Goal: Task Accomplishment & Management: Manage account settings

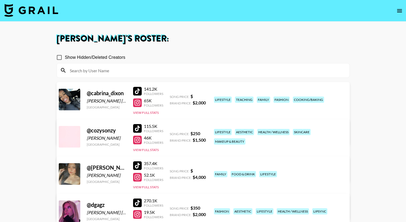
scroll to position [214, 0]
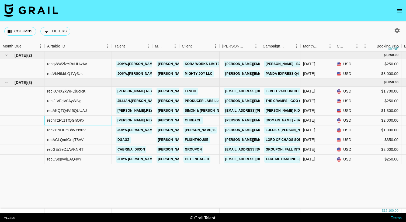
click at [62, 122] on div "rechTzF5zTfQGhOKx" at bounding box center [65, 120] width 37 height 5
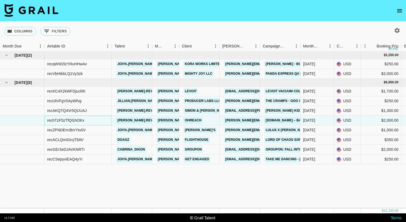
click at [62, 122] on div "rechTzF5zTfQGhOKx" at bounding box center [65, 120] width 37 height 5
copy div "rechTzF5zTfQGhOKx"
click at [66, 119] on div "rechTzF5zTfQGhOKx" at bounding box center [65, 120] width 37 height 5
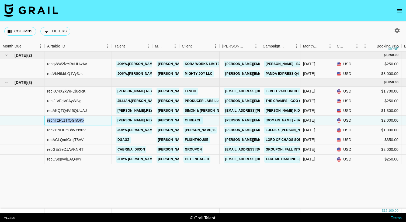
click at [66, 119] on div "rechTzF5zTfQGhOKx" at bounding box center [65, 120] width 37 height 5
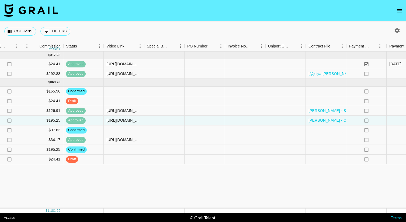
scroll to position [0, 489]
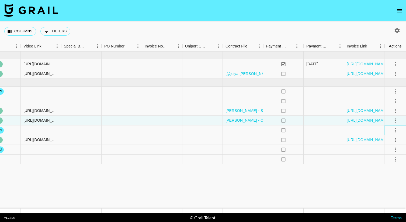
click at [394, 132] on icon "select merge strategy" at bounding box center [395, 130] width 6 height 6
click at [388, 163] on li "Draft Created" at bounding box center [388, 161] width 35 height 10
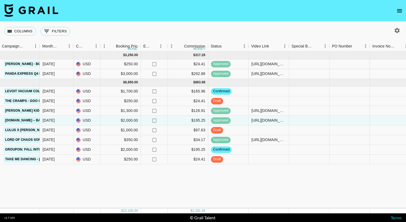
scroll to position [0, 261]
click at [323, 175] on div "Sep '25 ( 2 ) $ 3,250.00 $ 317.28 recqWW2lzYRuHHwAv joiya.lanae ariel.roache@gr…" at bounding box center [186, 129] width 895 height 157
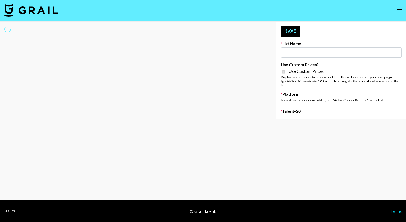
type input "**Noschinko UGC**"
checkbox input "true"
select select "Brand"
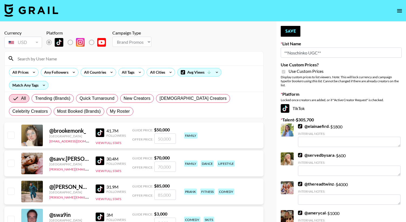
click at [75, 59] on input at bounding box center [137, 58] width 246 height 9
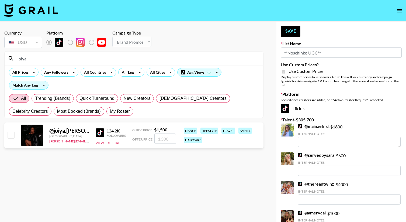
type input "joiya"
click at [10, 135] on input "checkbox" at bounding box center [11, 135] width 6 height 6
checkbox input "true"
type input "1500"
click at [57, 61] on input "joiya" at bounding box center [137, 58] width 246 height 9
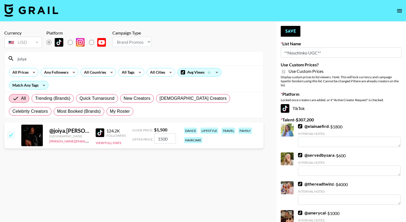
click at [57, 61] on input "joiya" at bounding box center [137, 58] width 246 height 9
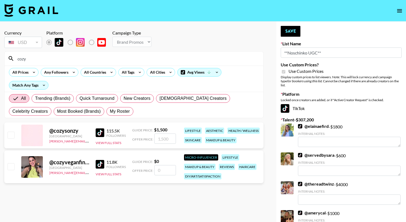
type input "cozy"
click at [9, 138] on input "checkbox" at bounding box center [11, 135] width 6 height 6
checkbox input "true"
type input "1500"
click at [11, 138] on input "checkbox" at bounding box center [11, 135] width 6 height 6
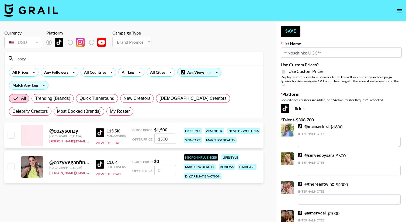
checkbox input "false"
click at [65, 61] on input "cozy" at bounding box center [137, 58] width 246 height 9
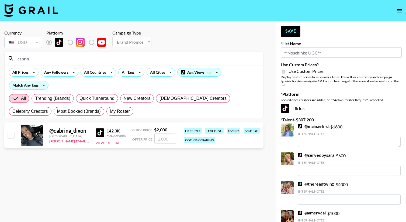
type input "cabrin"
click at [10, 133] on input "checkbox" at bounding box center [11, 135] width 6 height 6
checkbox input "true"
type input "2000"
click at [25, 57] on input "cabrin" at bounding box center [137, 58] width 246 height 9
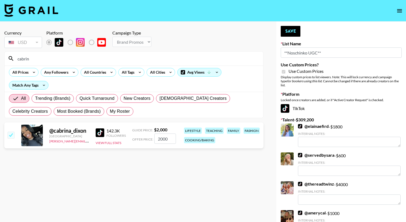
click at [25, 57] on input "cabrin" at bounding box center [137, 58] width 246 height 9
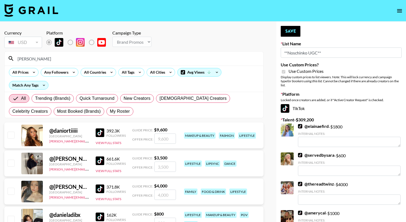
type input "daniela"
click at [13, 191] on input "checkbox" at bounding box center [11, 191] width 6 height 6
checkbox input "true"
type input "4000"
click at [44, 61] on input "daniela" at bounding box center [137, 58] width 246 height 9
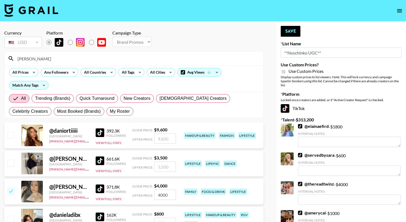
click at [44, 61] on input "daniela" at bounding box center [137, 58] width 246 height 9
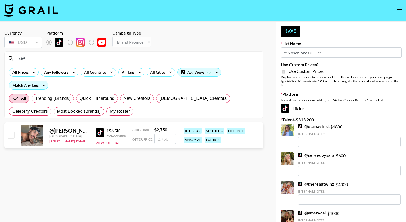
type input "jefff"
click at [15, 134] on div "@ jeff.for United States ariel.roache@grail-talent.com 156.5K Followers View Fu…" at bounding box center [133, 135] width 259 height 26
click at [12, 134] on input "checkbox" at bounding box center [11, 135] width 6 height 6
checkbox input "true"
type input "2750"
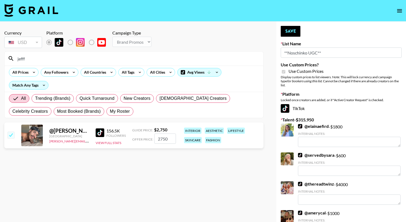
click at [60, 60] on input "jefff" at bounding box center [137, 58] width 246 height 9
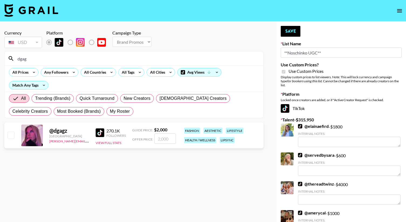
type input "dgag"
click at [13, 137] on input "checkbox" at bounding box center [11, 135] width 6 height 6
checkbox input "true"
type input "2000"
click at [29, 59] on input "dgag" at bounding box center [137, 58] width 246 height 9
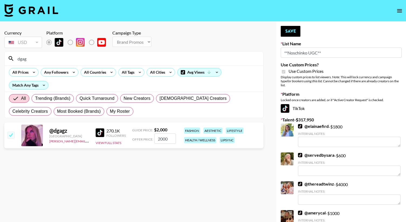
click at [29, 59] on input "dgag" at bounding box center [137, 58] width 246 height 9
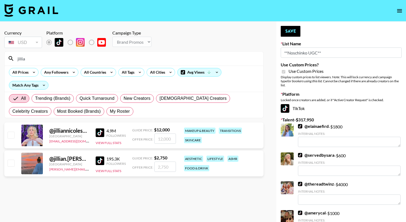
type input "jillia"
click at [9, 163] on input "checkbox" at bounding box center [11, 163] width 6 height 6
checkbox input "true"
type input "2750"
click at [294, 34] on button "Save" at bounding box center [291, 31] width 20 height 11
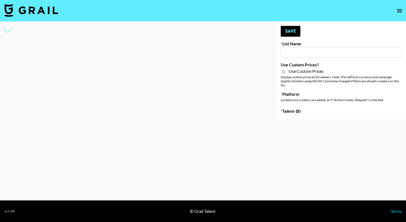
type input "Hetras"
checkbox input "true"
select select "Brand"
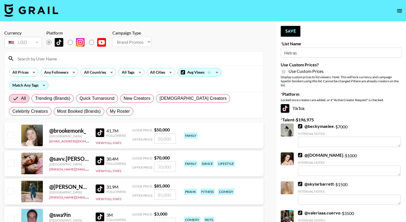
click at [169, 58] on input at bounding box center [137, 58] width 246 height 9
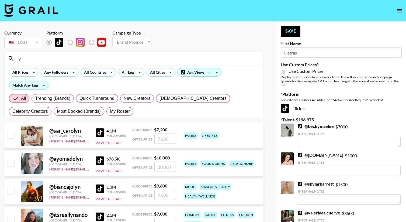
type input "l"
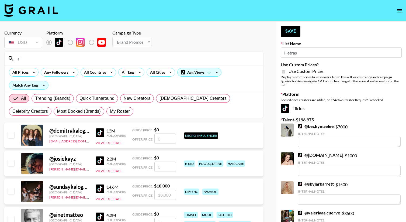
type input "s"
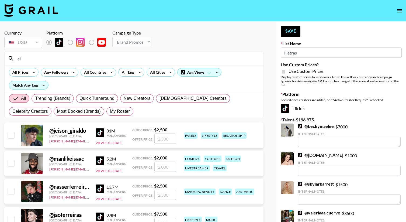
type input "e"
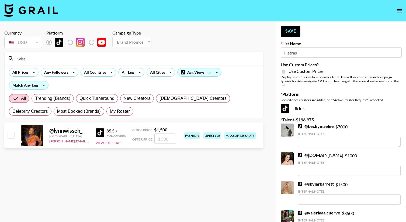
type input "wiss"
click at [8, 136] on input "checkbox" at bounding box center [11, 135] width 6 height 6
checkbox input "true"
type input "1500"
click at [30, 57] on input "wiss" at bounding box center [137, 58] width 246 height 9
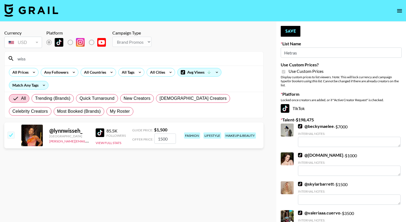
click at [30, 57] on input "wiss" at bounding box center [137, 58] width 246 height 9
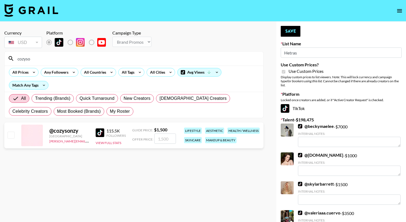
type input "cozyso"
click at [12, 138] on input "checkbox" at bounding box center [11, 135] width 6 height 6
checkbox input "true"
type input "1500"
click at [298, 30] on button "Save" at bounding box center [291, 31] width 20 height 11
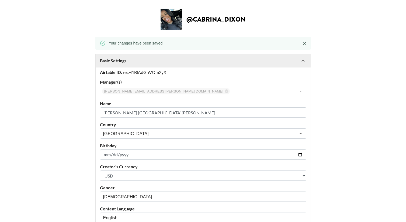
select select "USD"
